Goal: Task Accomplishment & Management: Use online tool/utility

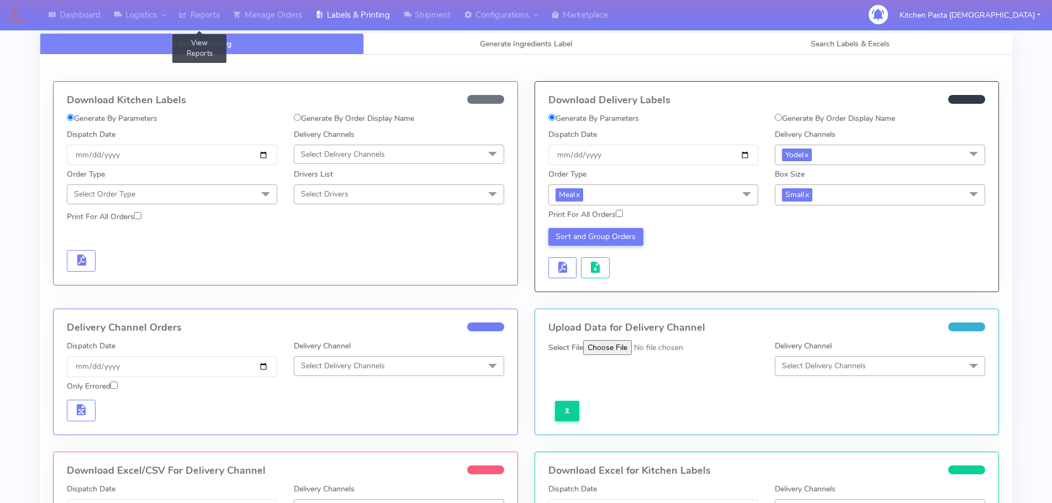
click at [201, 9] on link "Reports" at bounding box center [199, 15] width 54 height 30
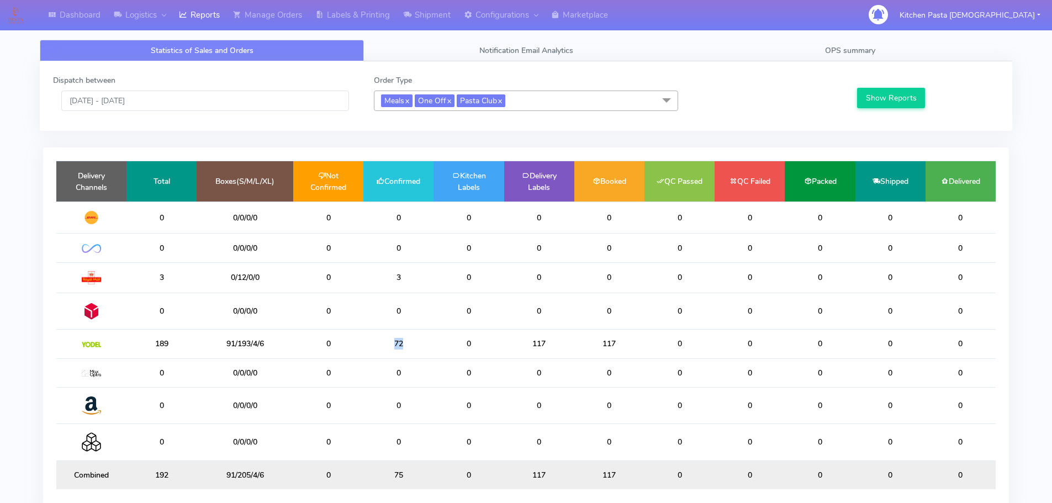
drag, startPoint x: 417, startPoint y: 338, endPoint x: 386, endPoint y: 333, distance: 31.3
click at [386, 333] on td "72" at bounding box center [398, 344] width 70 height 29
click at [194, 97] on input "[DATE] - [DATE]" at bounding box center [205, 101] width 288 height 20
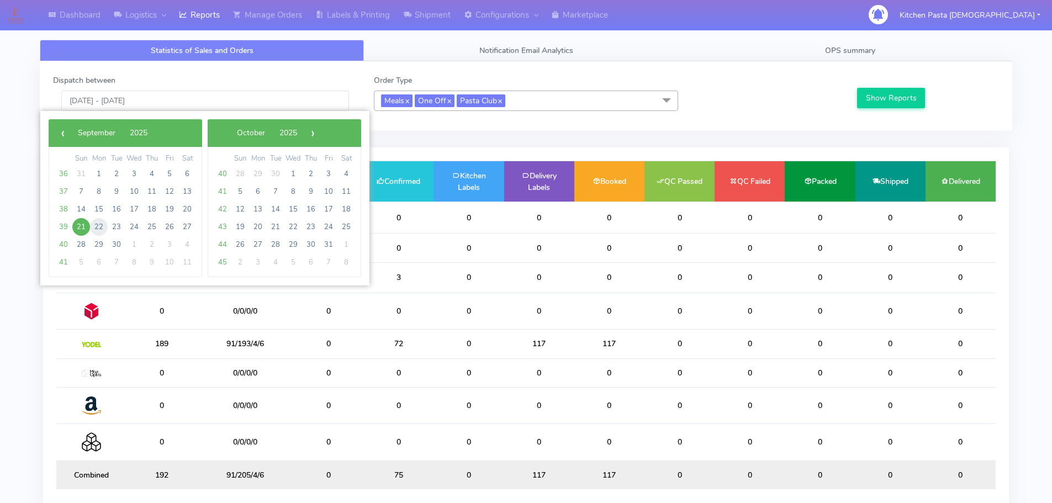
click at [101, 225] on span "22" at bounding box center [99, 227] width 18 height 18
type input "22/09/2025 - 22/09/2025"
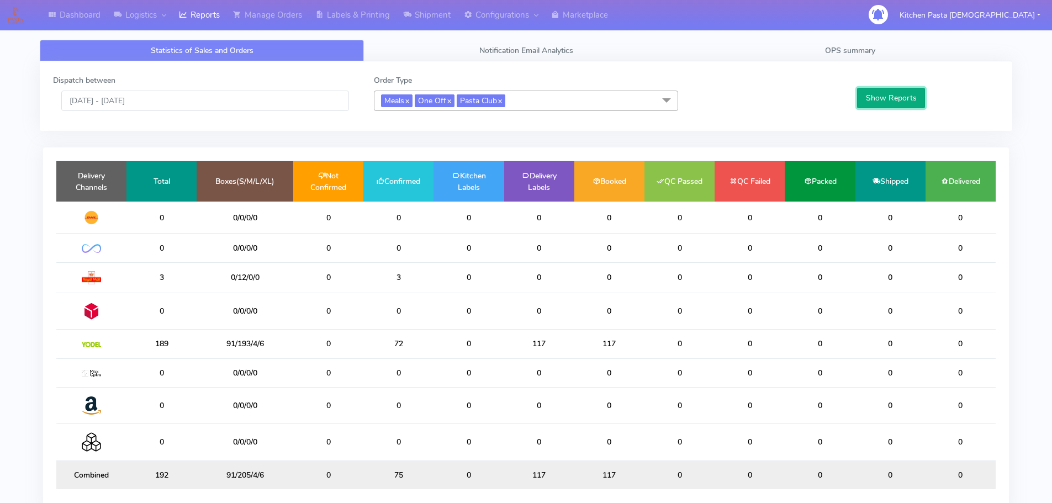
click at [887, 107] on button "Show Reports" at bounding box center [891, 98] width 68 height 20
click at [401, 10] on link "Shipment" at bounding box center [426, 15] width 61 height 30
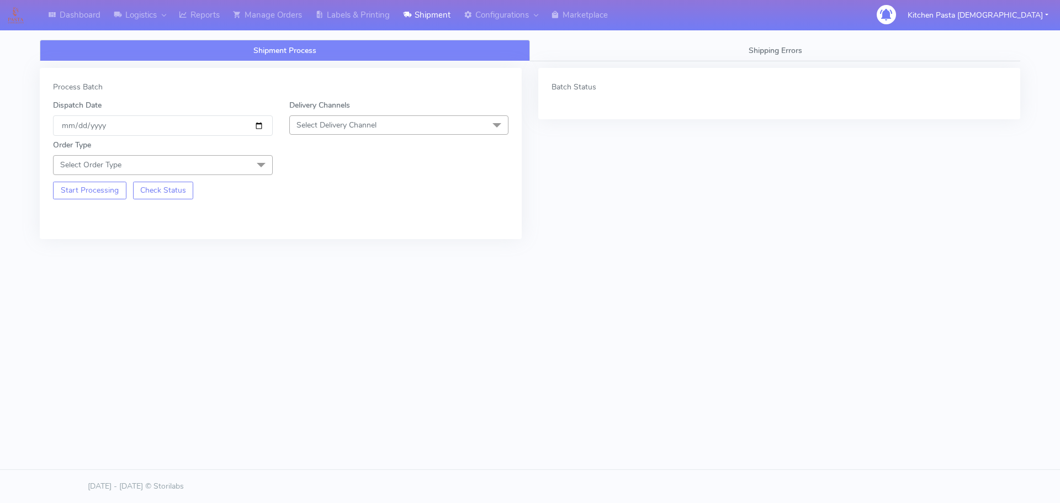
click at [366, 134] on span "Select Delivery Channel" at bounding box center [399, 124] width 220 height 19
click at [366, 121] on span "Select Delivery Channel" at bounding box center [336, 125] width 80 height 10
click at [365, 117] on span "Select Delivery Channel" at bounding box center [399, 124] width 220 height 19
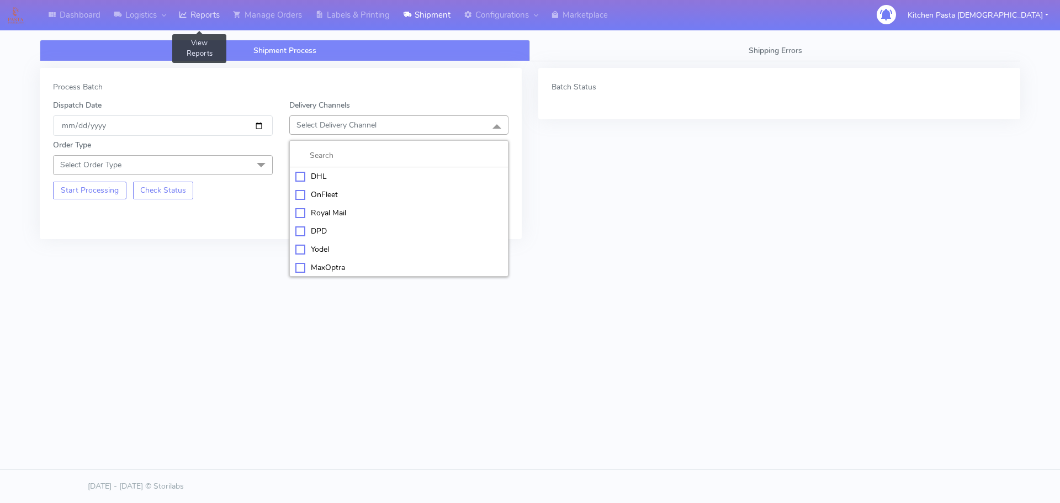
click at [211, 25] on link "Reports" at bounding box center [199, 15] width 54 height 30
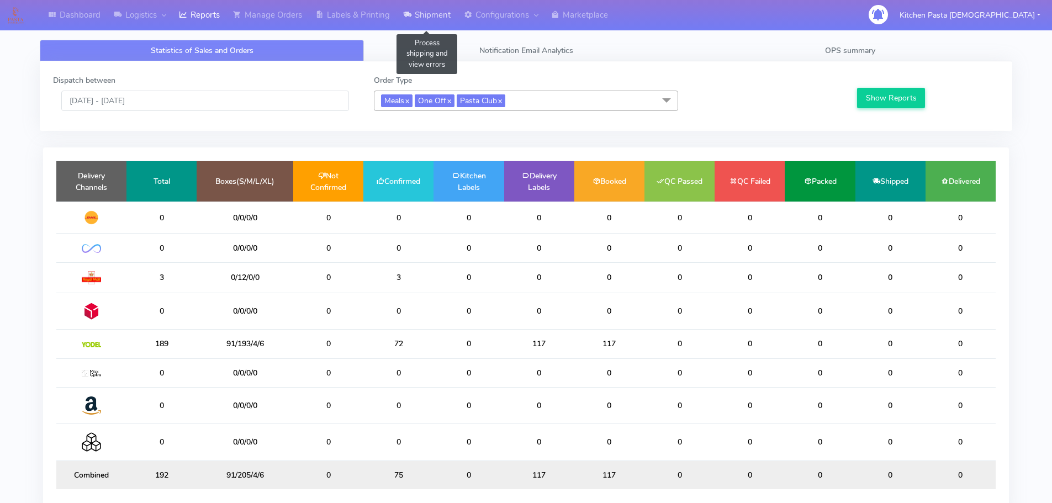
click at [414, 12] on link "Shipment" at bounding box center [426, 15] width 61 height 30
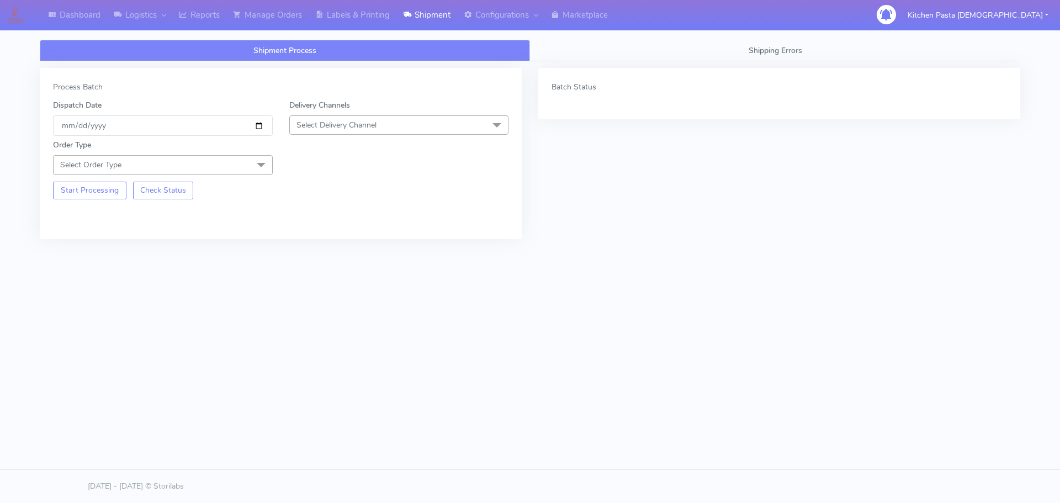
click at [363, 134] on span "Select Delivery Channel" at bounding box center [399, 124] width 220 height 19
click at [310, 243] on div "Yodel" at bounding box center [399, 249] width 208 height 12
click at [246, 152] on div "Order Type Select Order Type Meal Kit Gift QCOM ATAVI" at bounding box center [163, 156] width 236 height 35
click at [225, 161] on span "Select Order Type" at bounding box center [163, 164] width 220 height 19
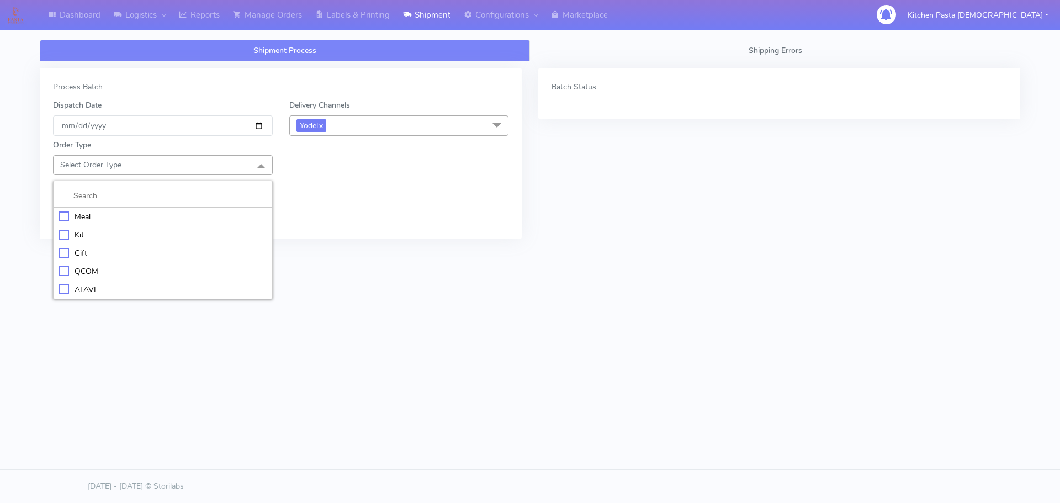
click at [145, 217] on div "Meal" at bounding box center [163, 217] width 208 height 12
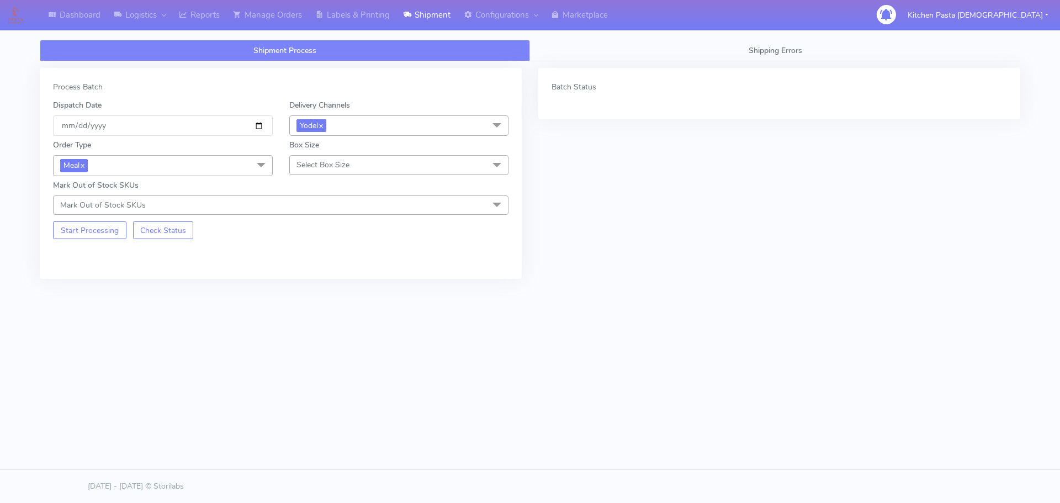
click at [343, 159] on span "Select Box Size" at bounding box center [399, 164] width 220 height 19
click at [314, 287] on div "Mega" at bounding box center [399, 290] width 208 height 12
click at [103, 231] on button "Start Processing" at bounding box center [89, 230] width 73 height 18
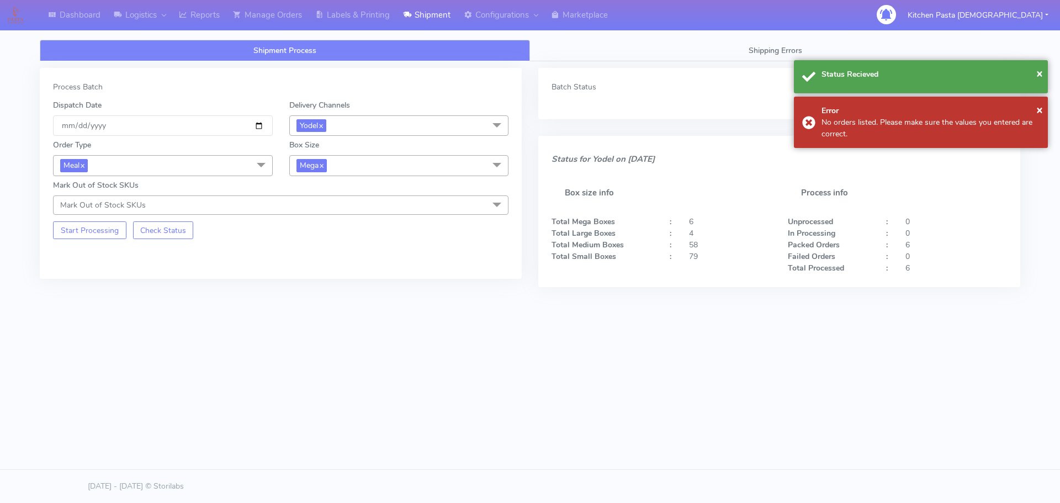
click at [318, 157] on span "Mega x" at bounding box center [399, 165] width 220 height 20
click at [333, 247] on li "Medium" at bounding box center [399, 254] width 219 height 18
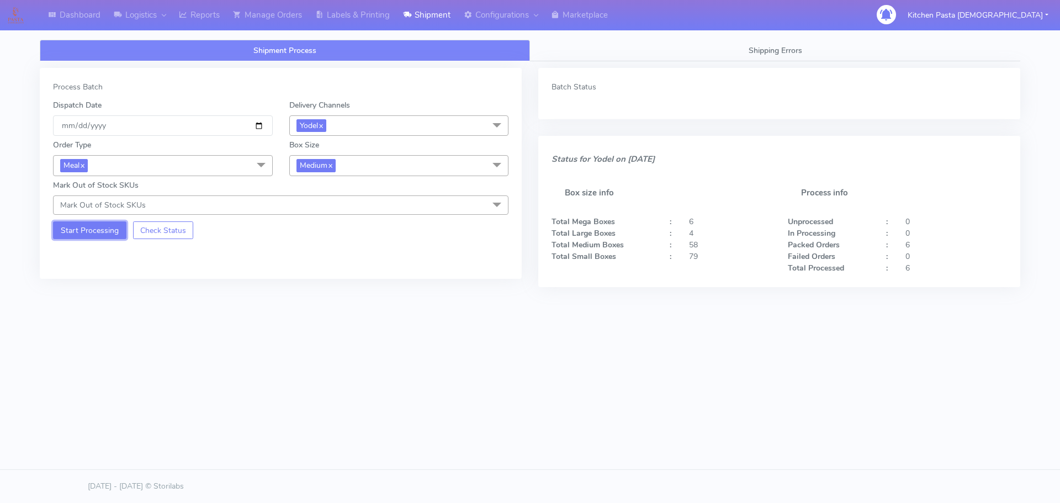
click at [94, 236] on button "Start Processing" at bounding box center [89, 230] width 73 height 18
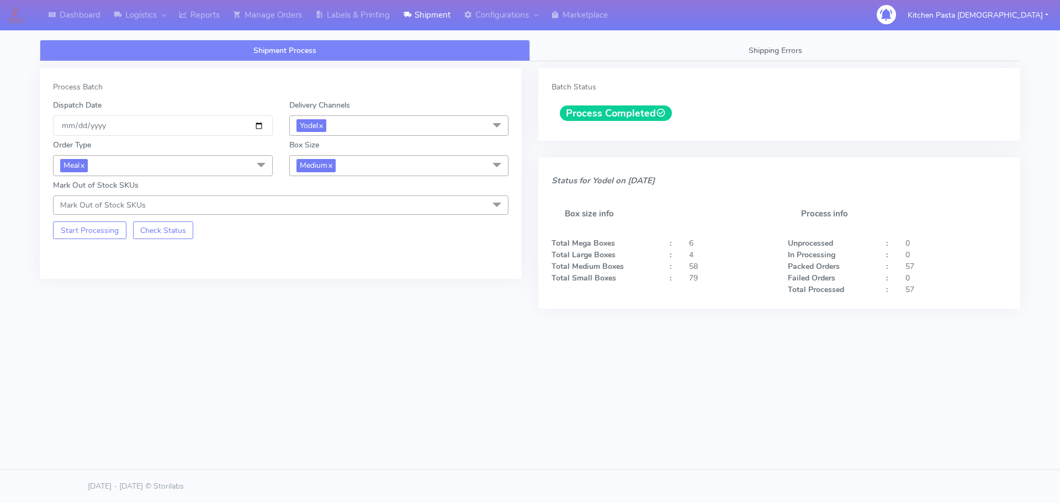
click at [363, 35] on div "Shipment Process Shipping Errors Process Batch Dispatch Date 2025-09-21 Deliver…" at bounding box center [529, 219] width 997 height 372
click at [375, 8] on link "Labels & Printing" at bounding box center [353, 15] width 88 height 30
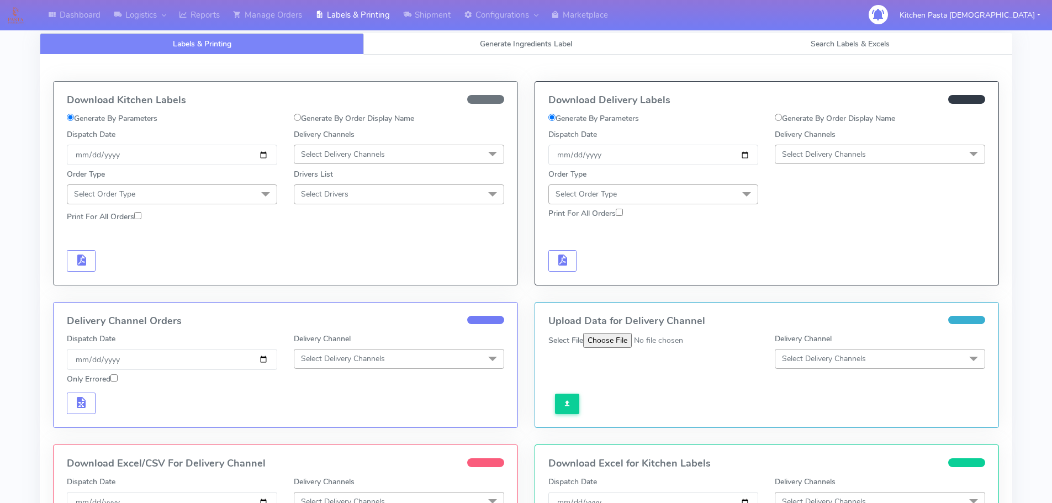
click at [802, 151] on span "Select Delivery Channels" at bounding box center [824, 154] width 84 height 10
click at [806, 274] on div "Yodel" at bounding box center [880, 279] width 198 height 12
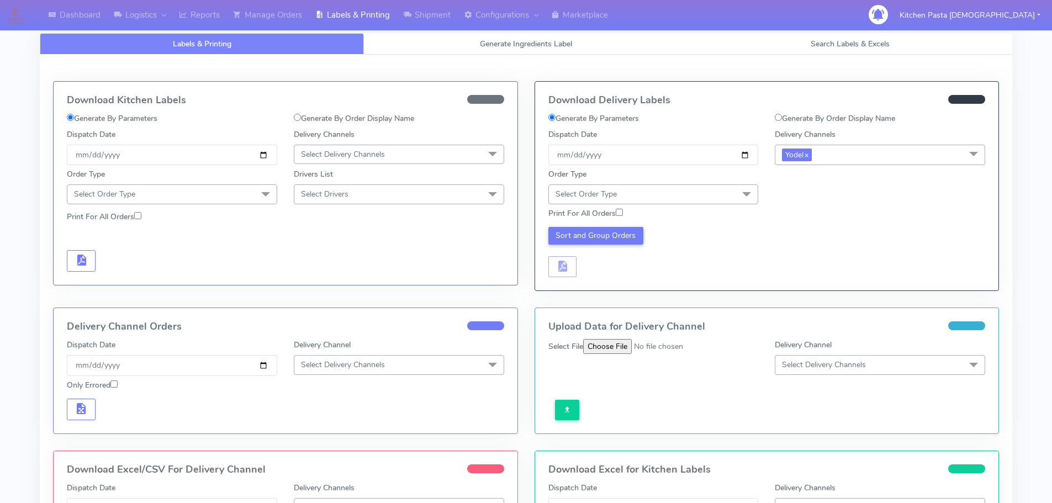
click at [668, 206] on div "Print For All Orders" at bounding box center [767, 213] width 454 height 19
drag, startPoint x: 668, startPoint y: 203, endPoint x: 641, endPoint y: 216, distance: 30.1
click at [665, 202] on span "Select Order Type" at bounding box center [653, 193] width 210 height 19
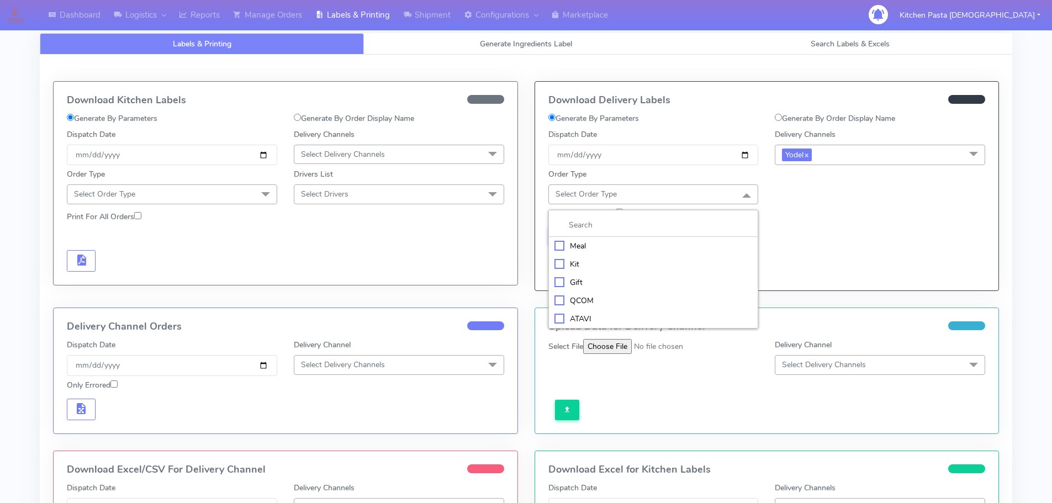
click at [607, 245] on div "Meal" at bounding box center [653, 246] width 198 height 12
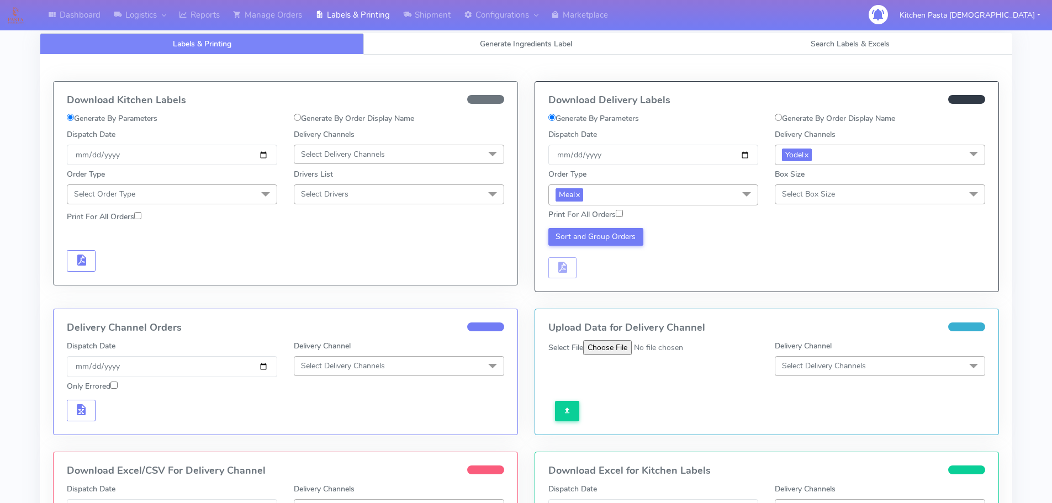
click at [806, 198] on span "Select Box Size" at bounding box center [808, 194] width 53 height 10
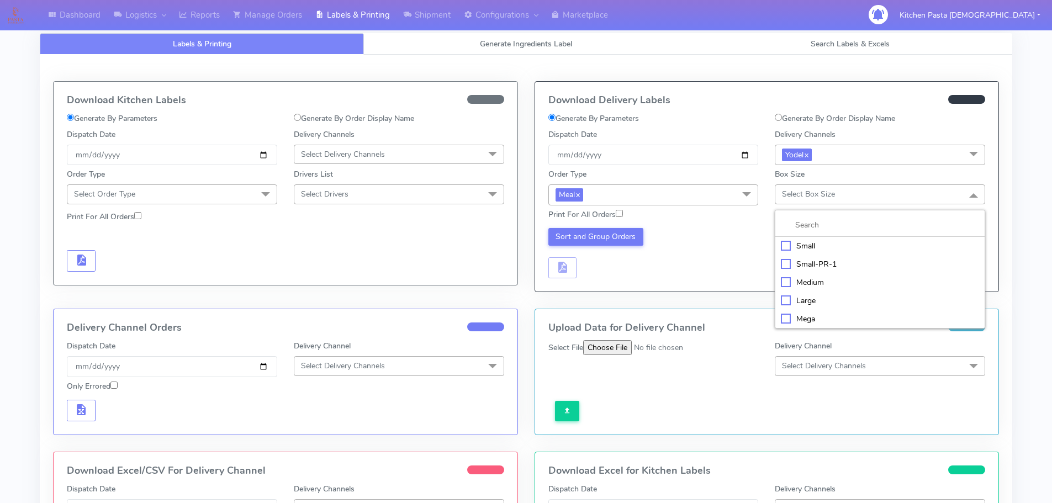
click at [794, 274] on li "Medium" at bounding box center [879, 282] width 209 height 18
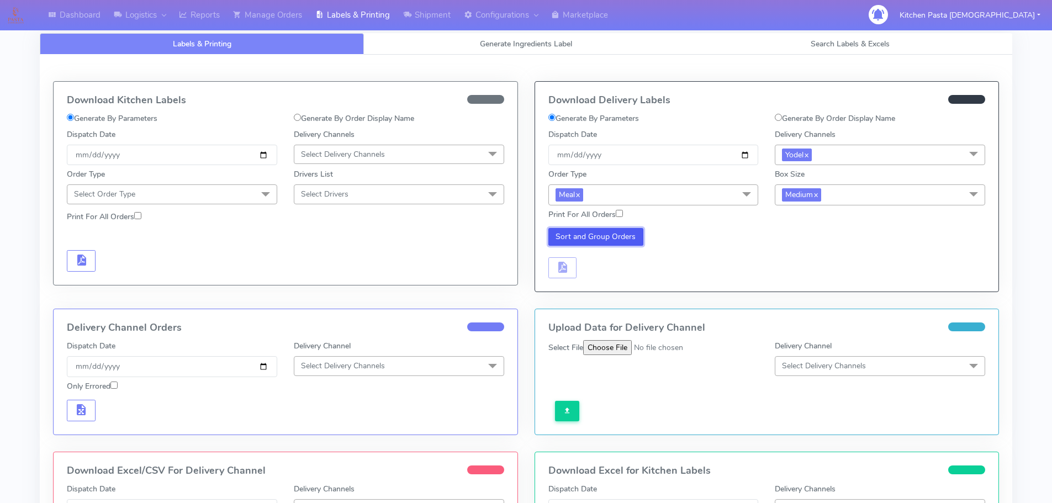
click at [613, 240] on button "Sort and Group Orders" at bounding box center [596, 237] width 96 height 18
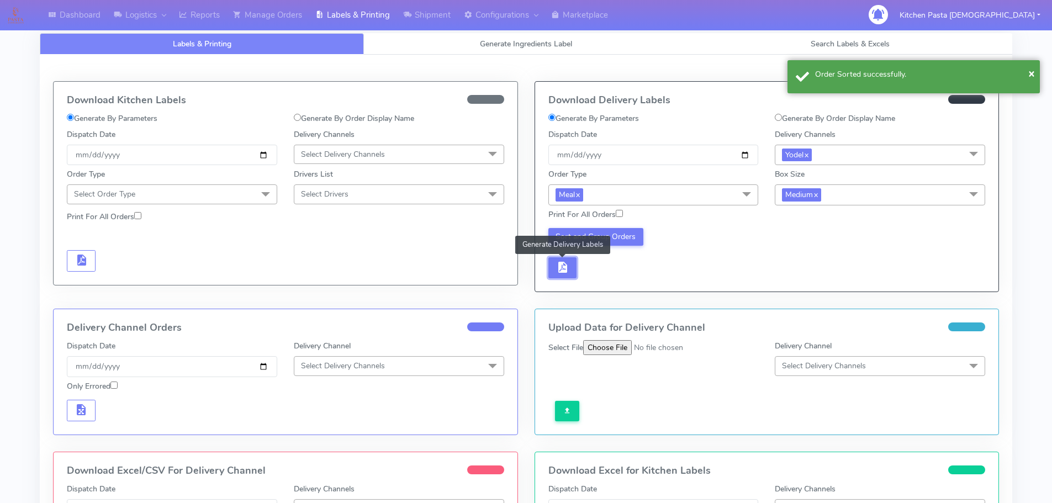
click at [566, 269] on span "button" at bounding box center [561, 269] width 13 height 10
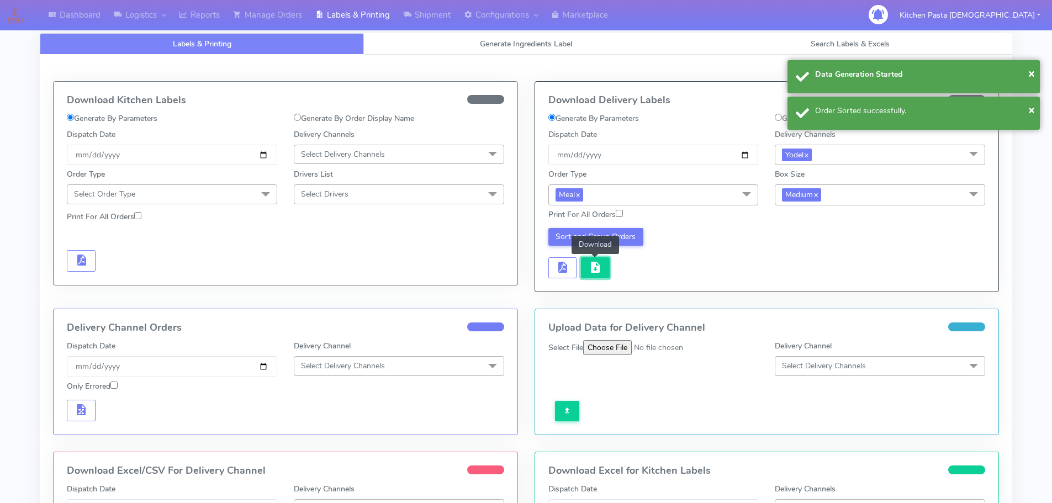
click at [588, 268] on span "button" at bounding box center [594, 269] width 13 height 10
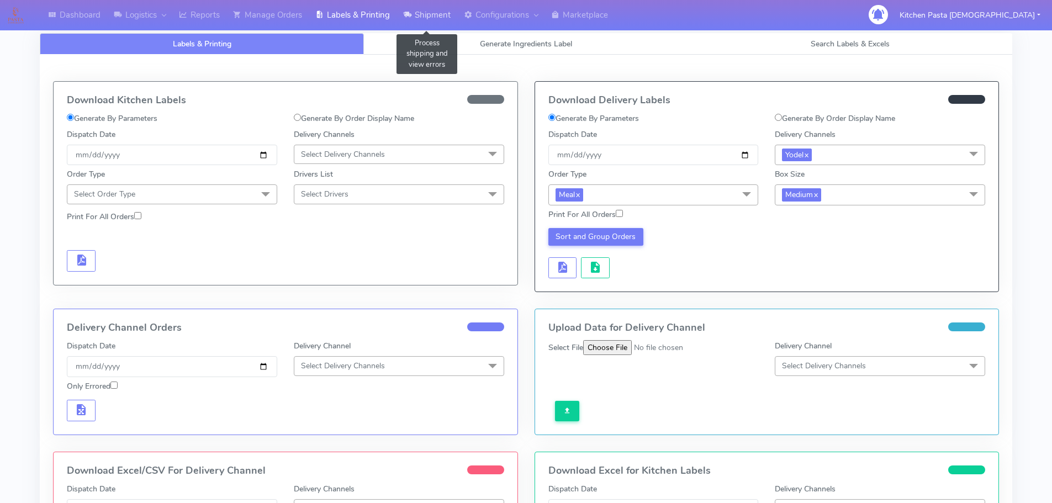
click at [405, 10] on icon at bounding box center [407, 14] width 8 height 11
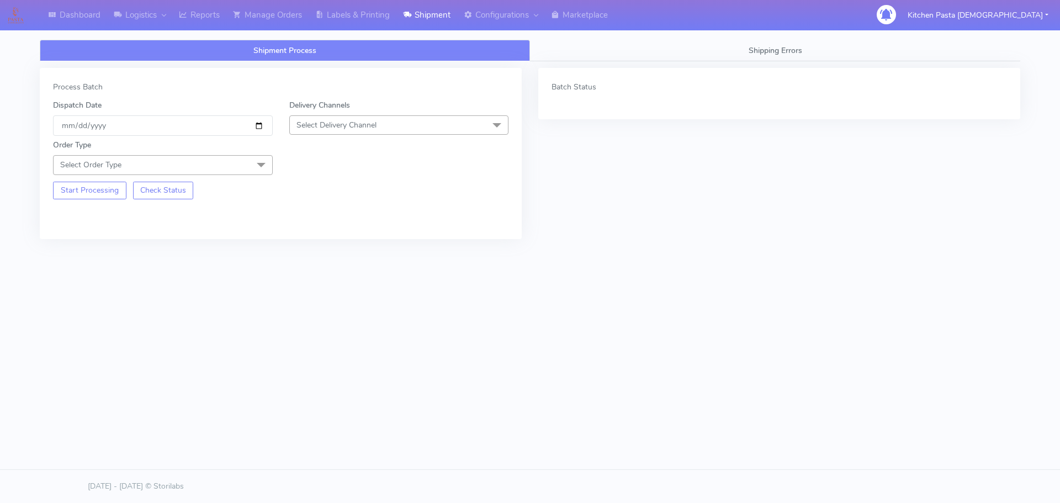
click at [380, 121] on span "Select Delivery Channel" at bounding box center [399, 124] width 220 height 19
click at [324, 241] on li "Yodel" at bounding box center [399, 249] width 219 height 18
click at [234, 171] on span "Select Order Type" at bounding box center [163, 164] width 220 height 19
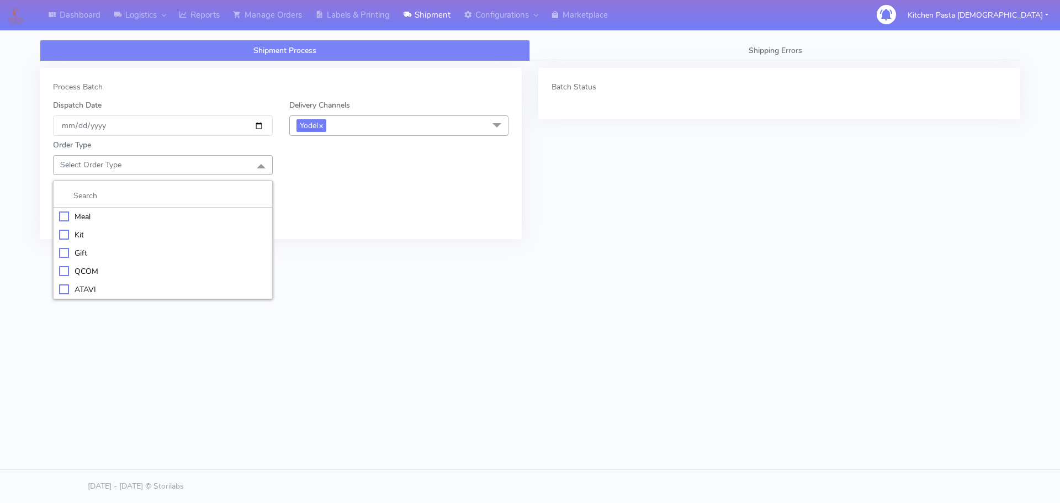
click at [188, 209] on li "Meal" at bounding box center [163, 217] width 219 height 18
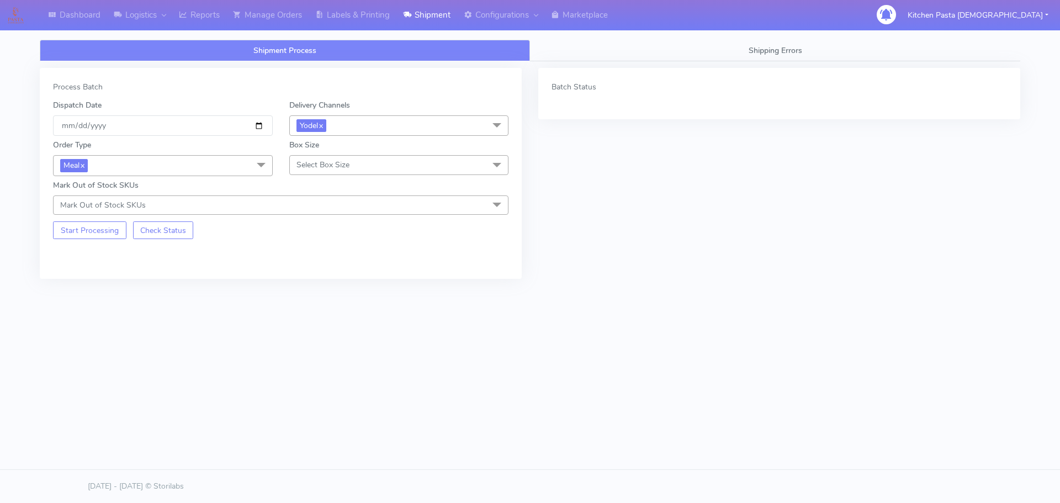
click at [359, 167] on span "Select Box Size" at bounding box center [399, 164] width 220 height 19
click at [345, 216] on div "Small" at bounding box center [399, 217] width 208 height 12
click at [118, 238] on button "Start Processing" at bounding box center [89, 230] width 73 height 18
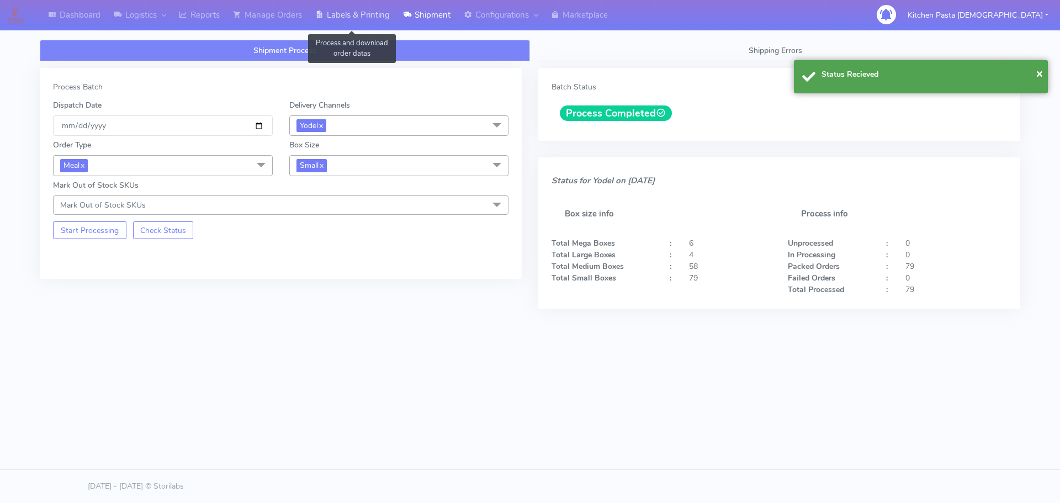
click at [340, 22] on link "Labels & Printing" at bounding box center [353, 15] width 88 height 30
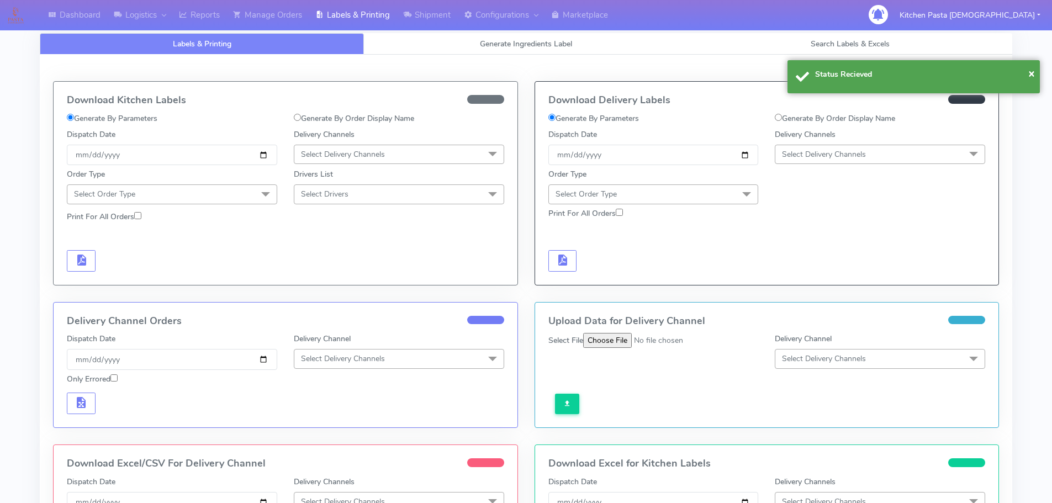
click at [897, 162] on span "Select Delivery Channels" at bounding box center [880, 154] width 210 height 19
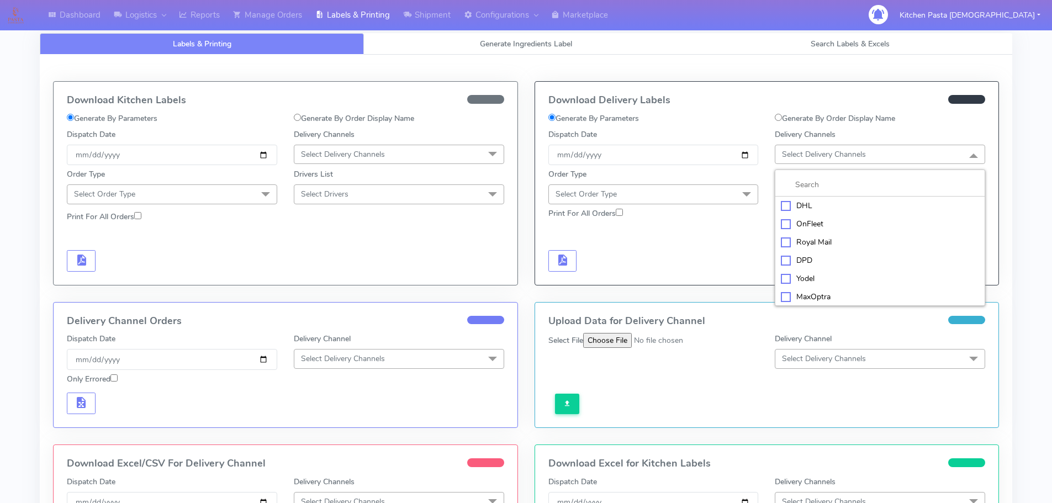
drag, startPoint x: 816, startPoint y: 280, endPoint x: 723, endPoint y: 237, distance: 103.0
click at [815, 284] on div "Yodel" at bounding box center [880, 279] width 198 height 12
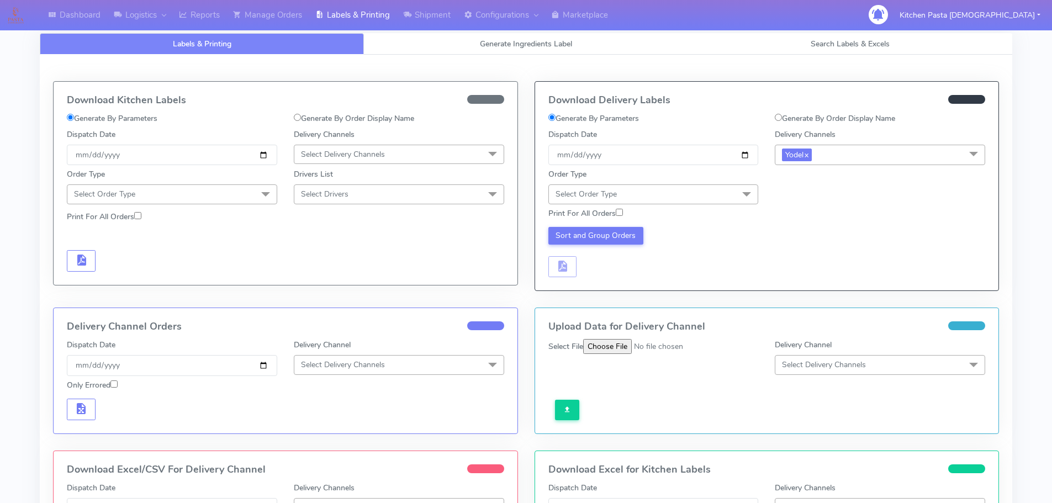
click at [682, 199] on span "Select Order Type" at bounding box center [653, 193] width 210 height 19
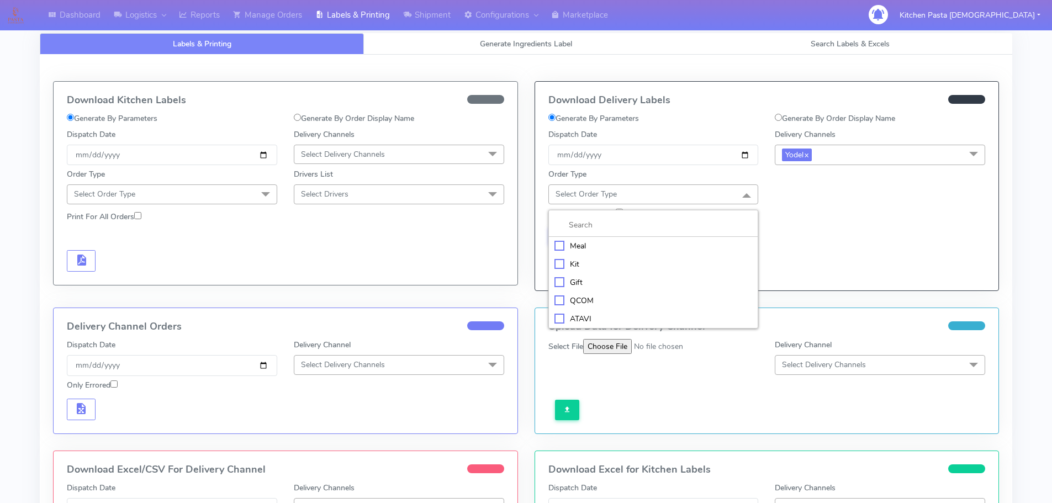
click at [636, 238] on li "Meal" at bounding box center [653, 246] width 209 height 18
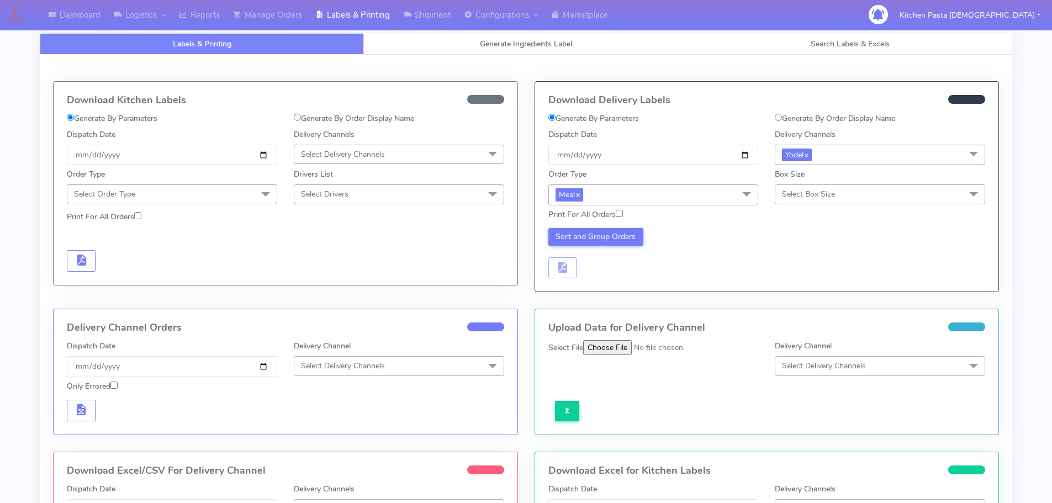
click at [820, 195] on span "Select Box Size" at bounding box center [808, 194] width 53 height 10
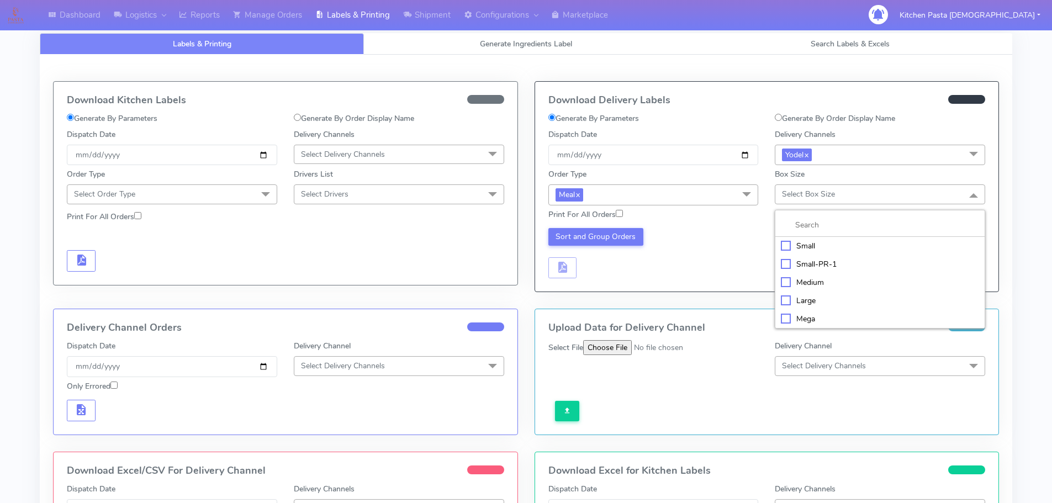
click at [812, 251] on div "Small" at bounding box center [880, 246] width 198 height 12
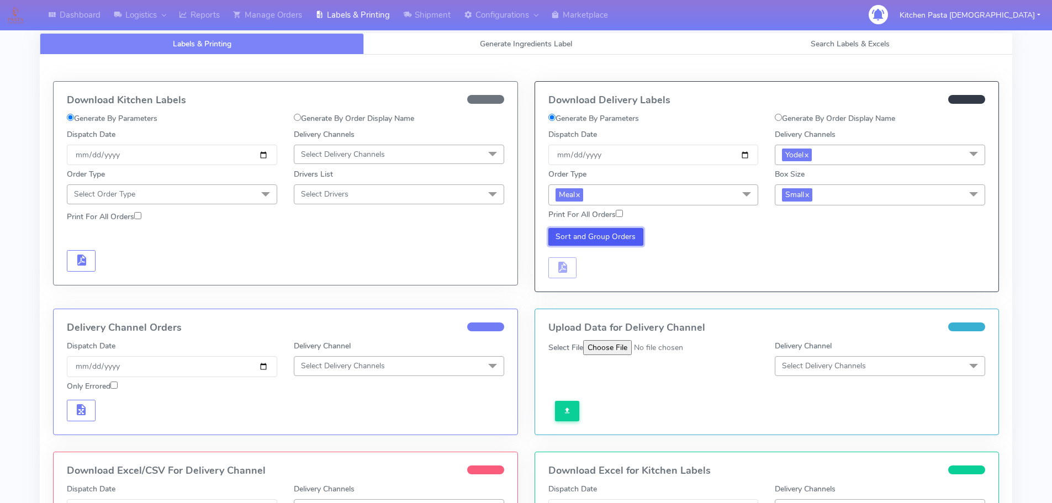
click at [625, 243] on button "Sort and Group Orders" at bounding box center [596, 237] width 96 height 18
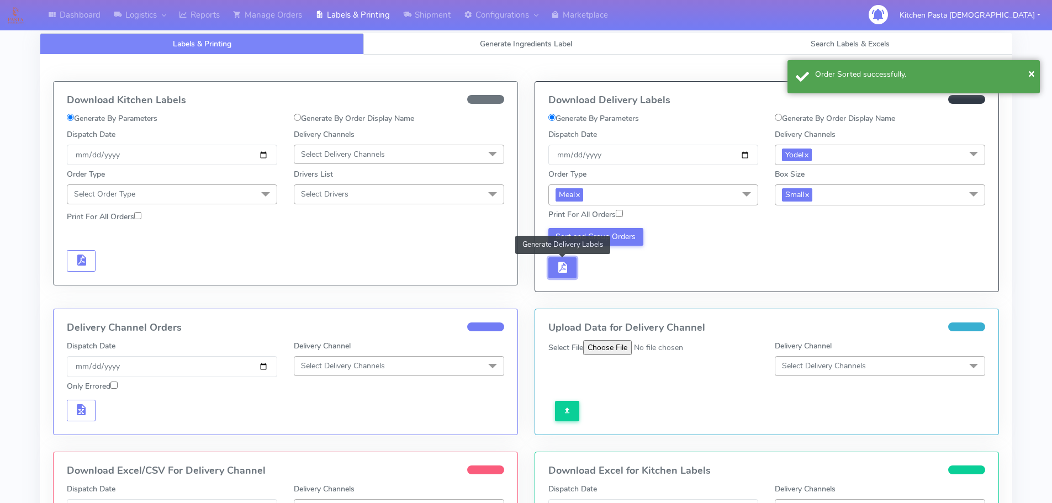
click at [558, 270] on span "button" at bounding box center [561, 269] width 13 height 10
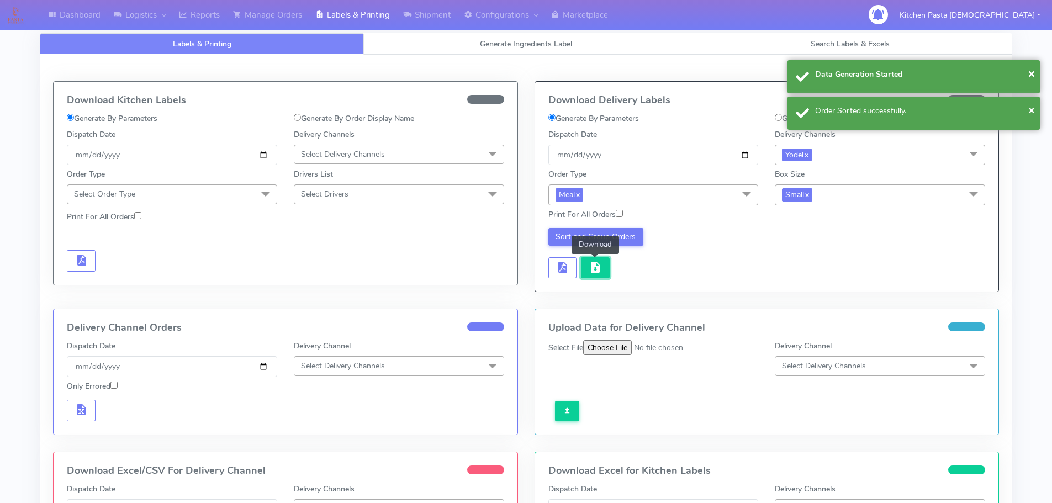
click at [598, 267] on span "button" at bounding box center [594, 269] width 13 height 10
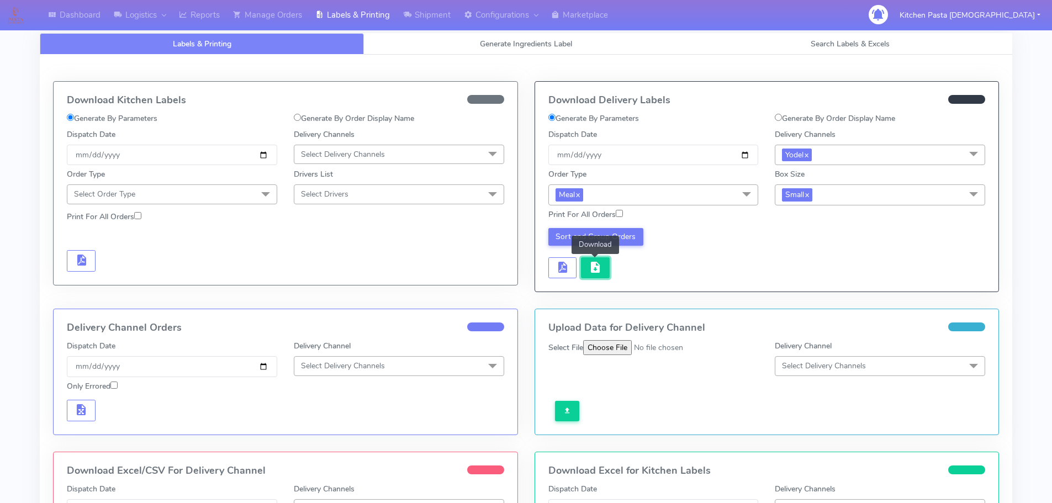
click at [602, 267] on button "button" at bounding box center [595, 268] width 29 height 22
drag, startPoint x: 197, startPoint y: 11, endPoint x: 204, endPoint y: 11, distance: 7.2
click at [197, 11] on link "Reports" at bounding box center [199, 15] width 54 height 30
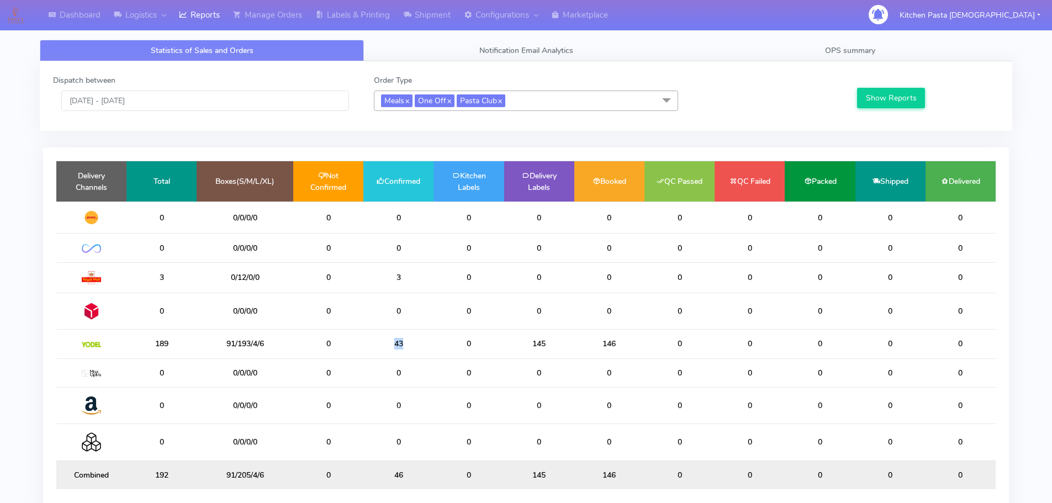
drag, startPoint x: 417, startPoint y: 353, endPoint x: 378, endPoint y: 352, distance: 38.6
click at [378, 352] on td "43" at bounding box center [398, 344] width 70 height 29
click at [418, 16] on link "Shipment" at bounding box center [426, 15] width 61 height 30
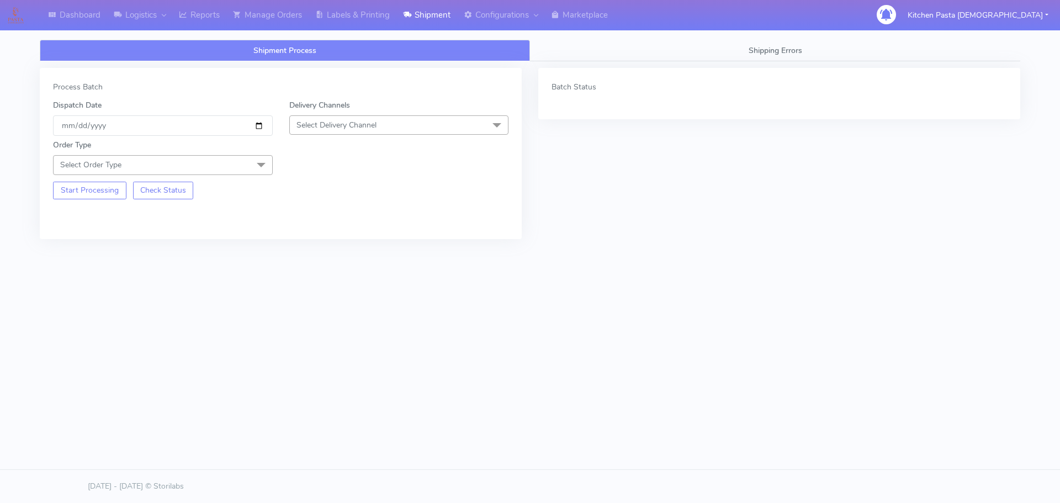
click at [372, 135] on div "Delivery Channels Select Delivery Channel DHL OnFleet Royal Mail DPD Yodel MaxO…" at bounding box center [399, 117] width 236 height 36
click at [399, 130] on span "Select Delivery Channel" at bounding box center [399, 124] width 220 height 19
click at [334, 239] on li "DPD" at bounding box center [399, 231] width 219 height 18
click at [238, 168] on span "Select Order Type" at bounding box center [163, 164] width 220 height 19
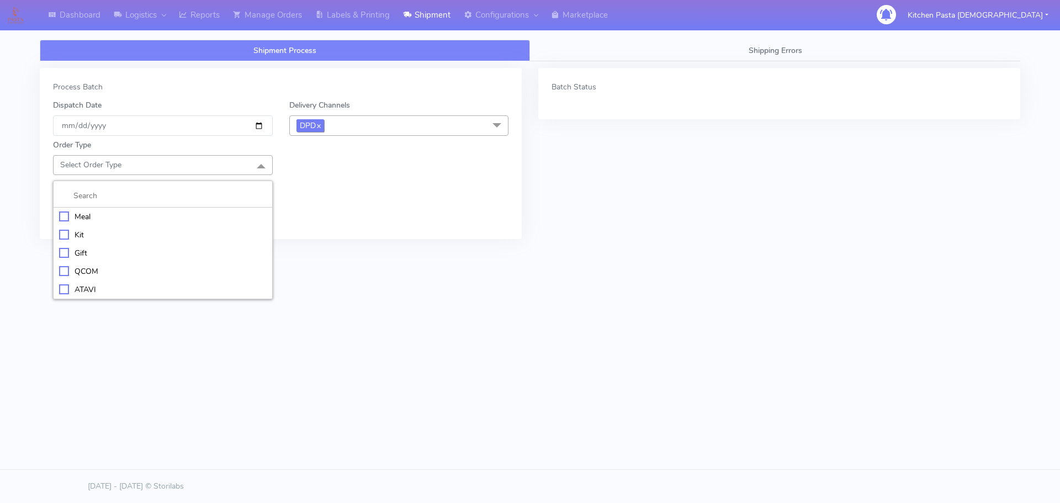
click at [324, 120] on span "DPD x" at bounding box center [310, 125] width 28 height 13
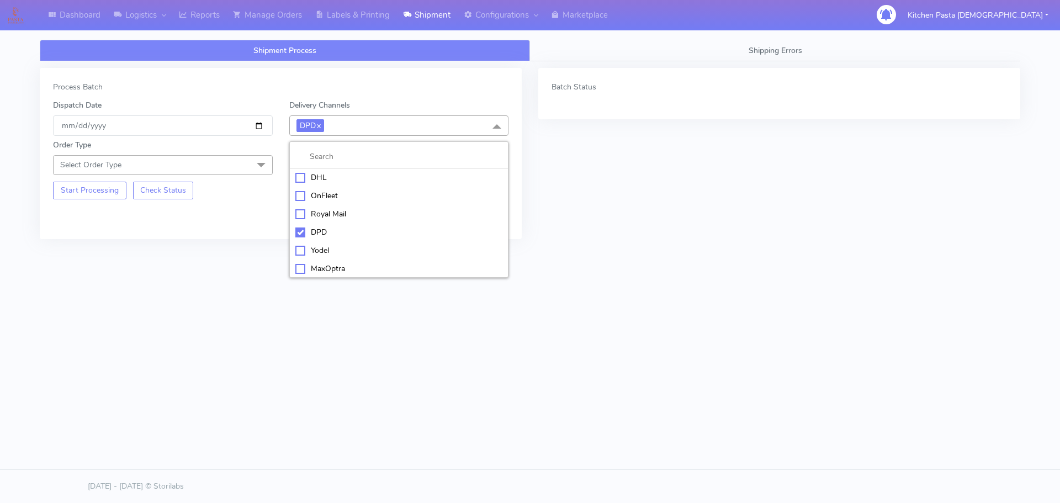
click at [321, 252] on div "Yodel" at bounding box center [399, 251] width 208 height 12
click at [221, 170] on span "Select Order Type" at bounding box center [163, 164] width 220 height 19
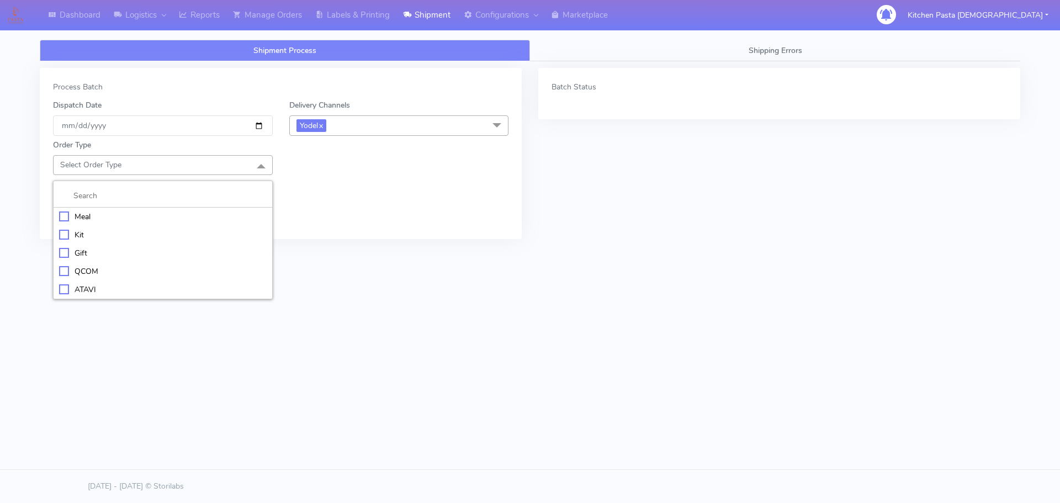
click at [135, 217] on div "Meal" at bounding box center [163, 217] width 208 height 12
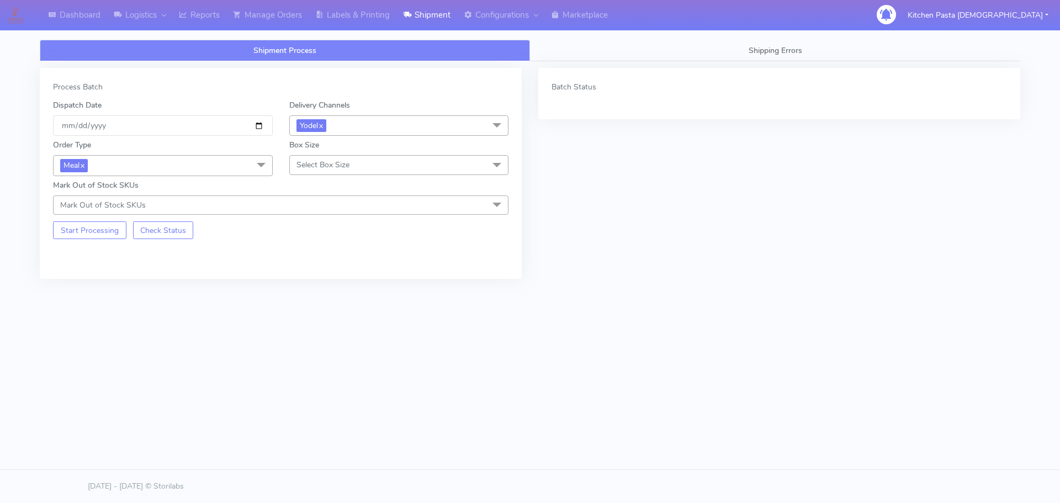
click at [301, 172] on span "Select Box Size" at bounding box center [399, 164] width 220 height 19
click at [333, 256] on div "Medium" at bounding box center [399, 253] width 208 height 12
click at [76, 229] on button "Start Processing" at bounding box center [89, 230] width 73 height 18
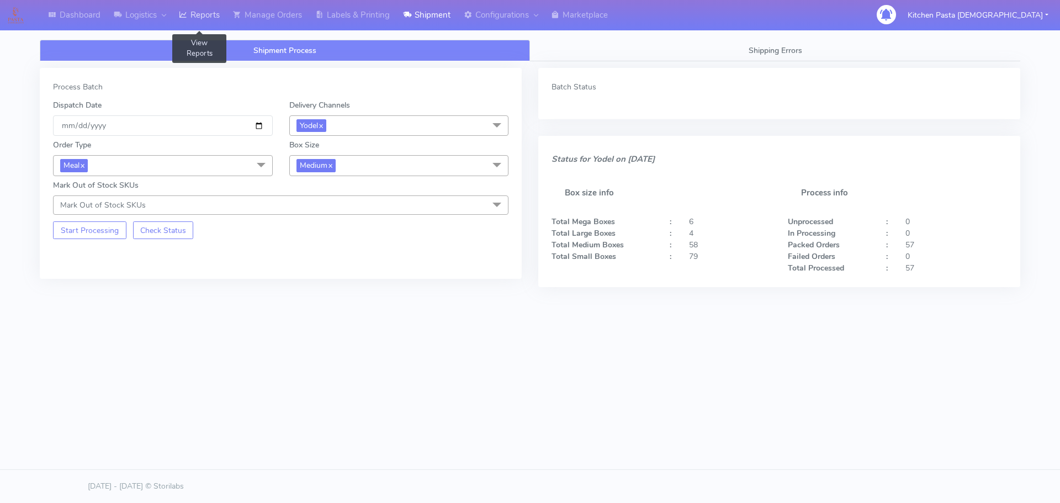
click at [208, 24] on link "Reports" at bounding box center [199, 15] width 54 height 30
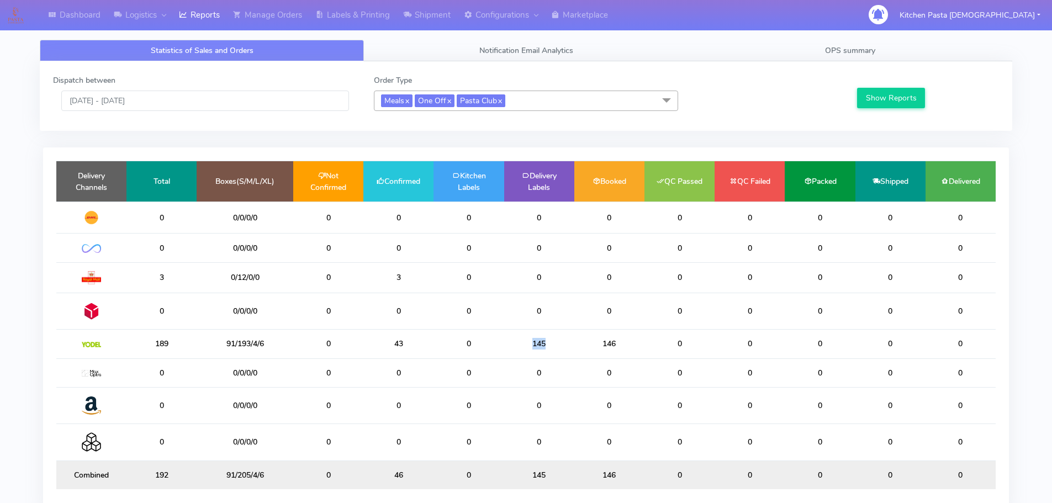
click at [487, 349] on tr "189 91/193/4/6 0 43 0 145 146 0 0 0 0 0" at bounding box center [525, 344] width 939 height 29
click at [517, 353] on td "145" at bounding box center [539, 344] width 70 height 29
drag, startPoint x: 422, startPoint y: 15, endPoint x: 418, endPoint y: 29, distance: 14.3
click at [422, 15] on link "Shipment" at bounding box center [426, 15] width 61 height 30
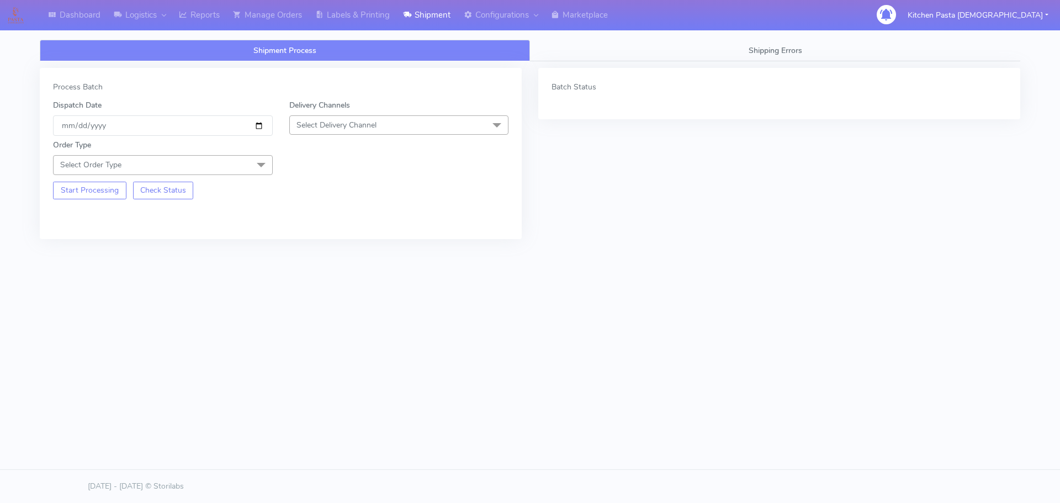
click at [404, 119] on span "Select Delivery Channel" at bounding box center [399, 124] width 220 height 19
click at [320, 241] on li "Yodel" at bounding box center [399, 249] width 219 height 18
click at [239, 165] on span "Select Order Type" at bounding box center [163, 164] width 220 height 19
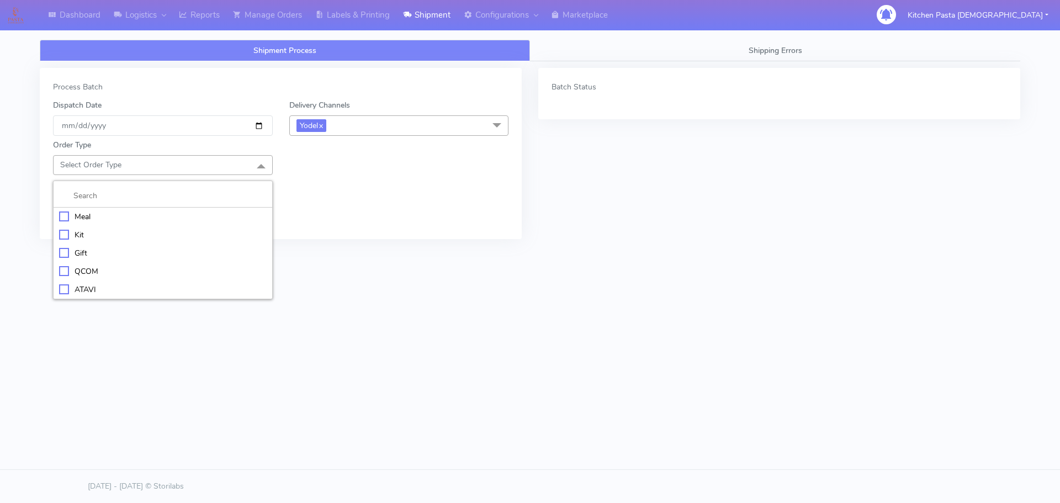
click at [119, 230] on div "Kit" at bounding box center [163, 235] width 208 height 12
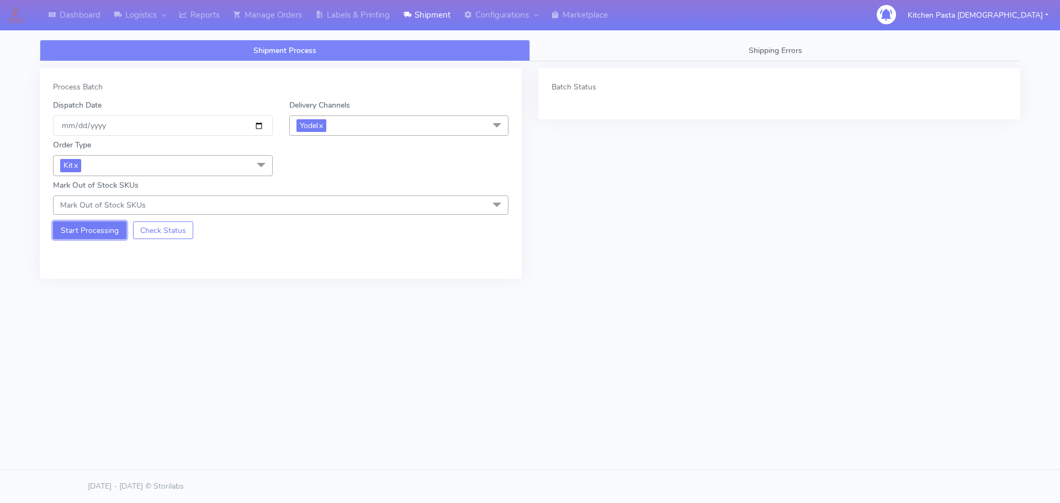
click at [81, 230] on button "Start Processing" at bounding box center [89, 230] width 73 height 18
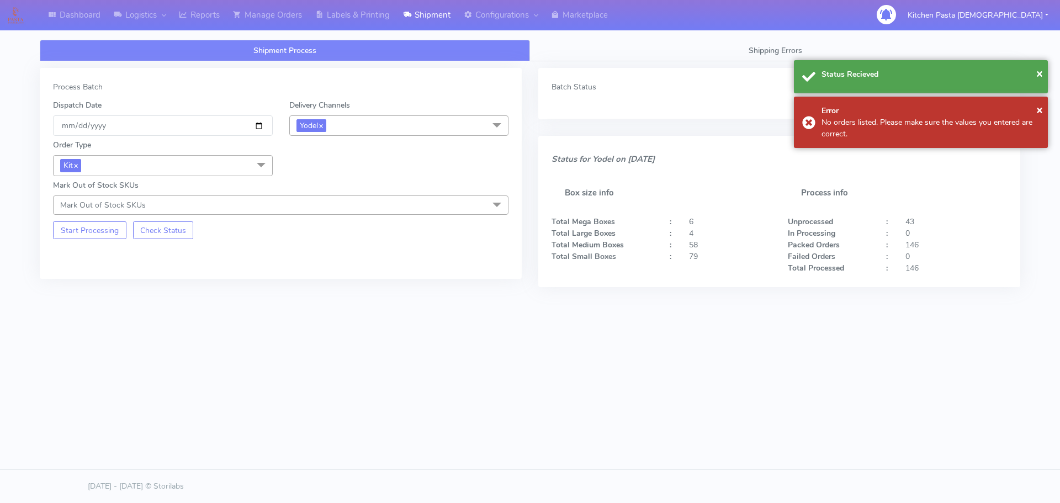
click at [234, 172] on span "Kit x" at bounding box center [163, 165] width 220 height 20
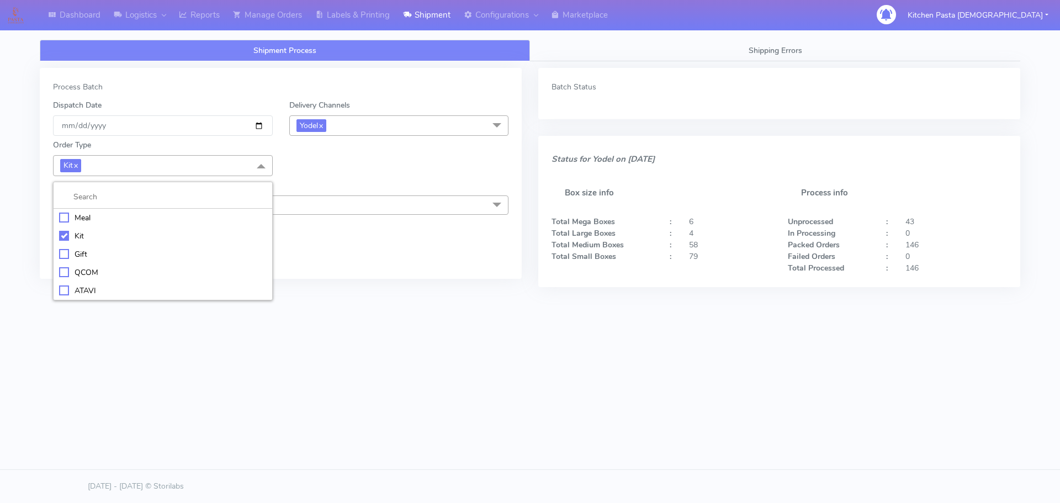
click at [87, 289] on div "ATAVI" at bounding box center [163, 291] width 208 height 12
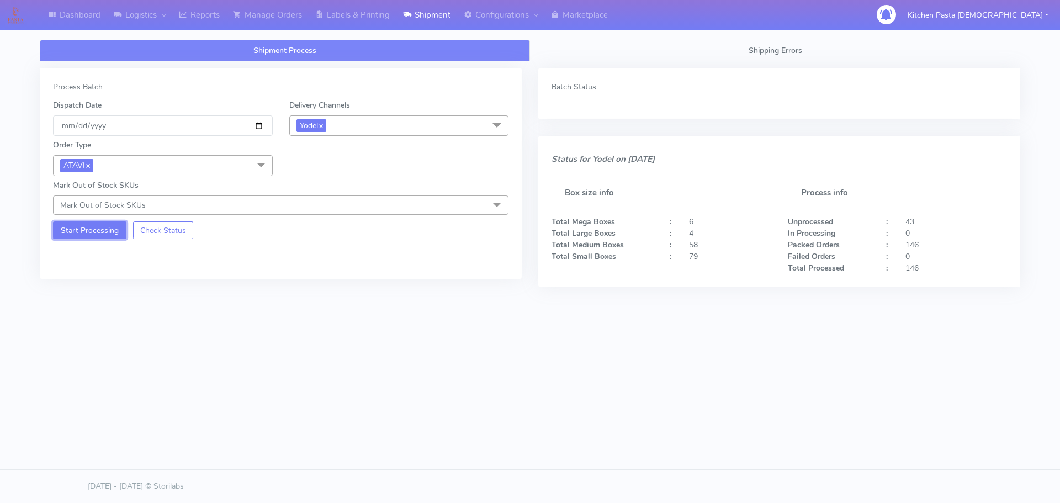
click at [96, 237] on button "Start Processing" at bounding box center [89, 230] width 73 height 18
